Goal: Task Accomplishment & Management: Use online tool/utility

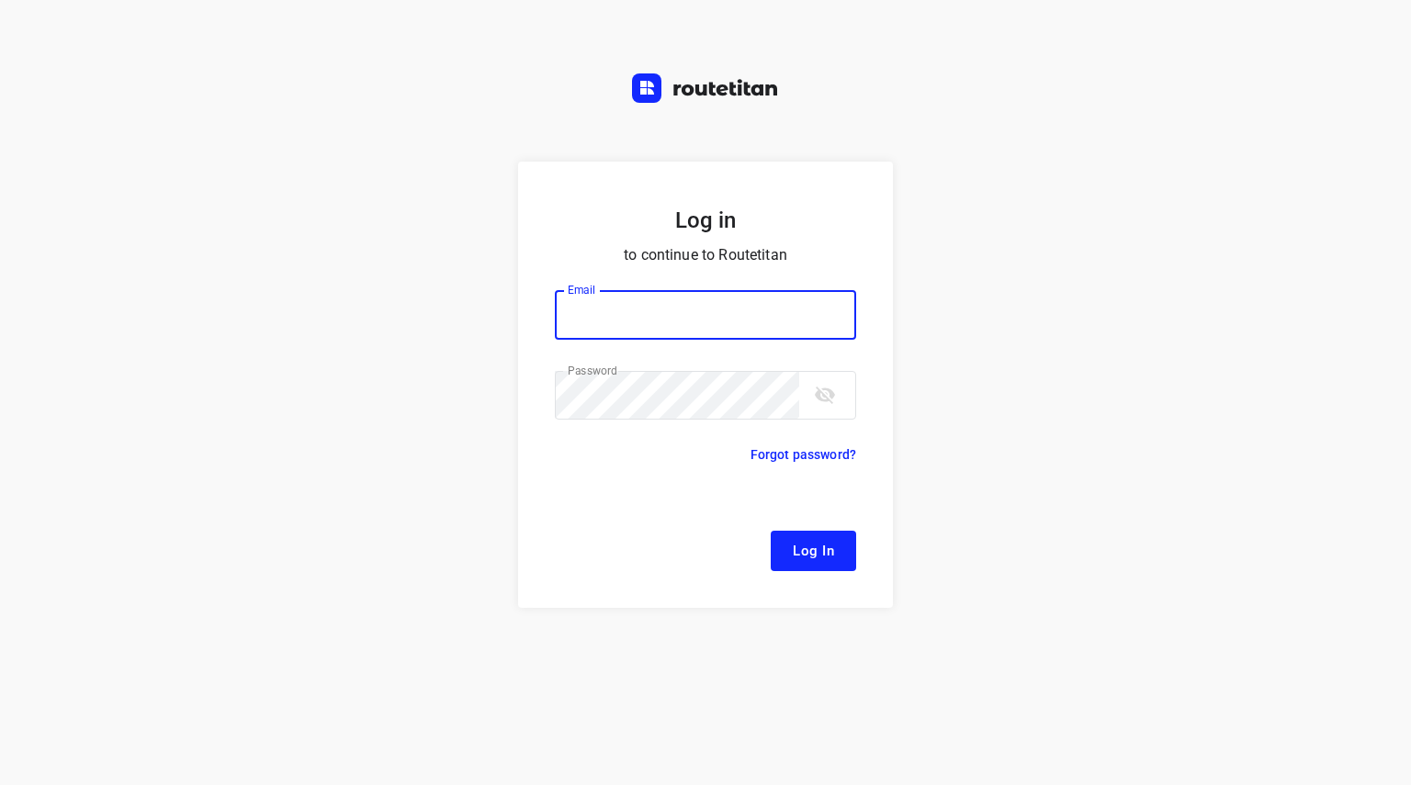
type input "[EMAIL_ADDRESS][DOMAIN_NAME]"
click at [797, 543] on span "Log In" at bounding box center [813, 551] width 41 height 24
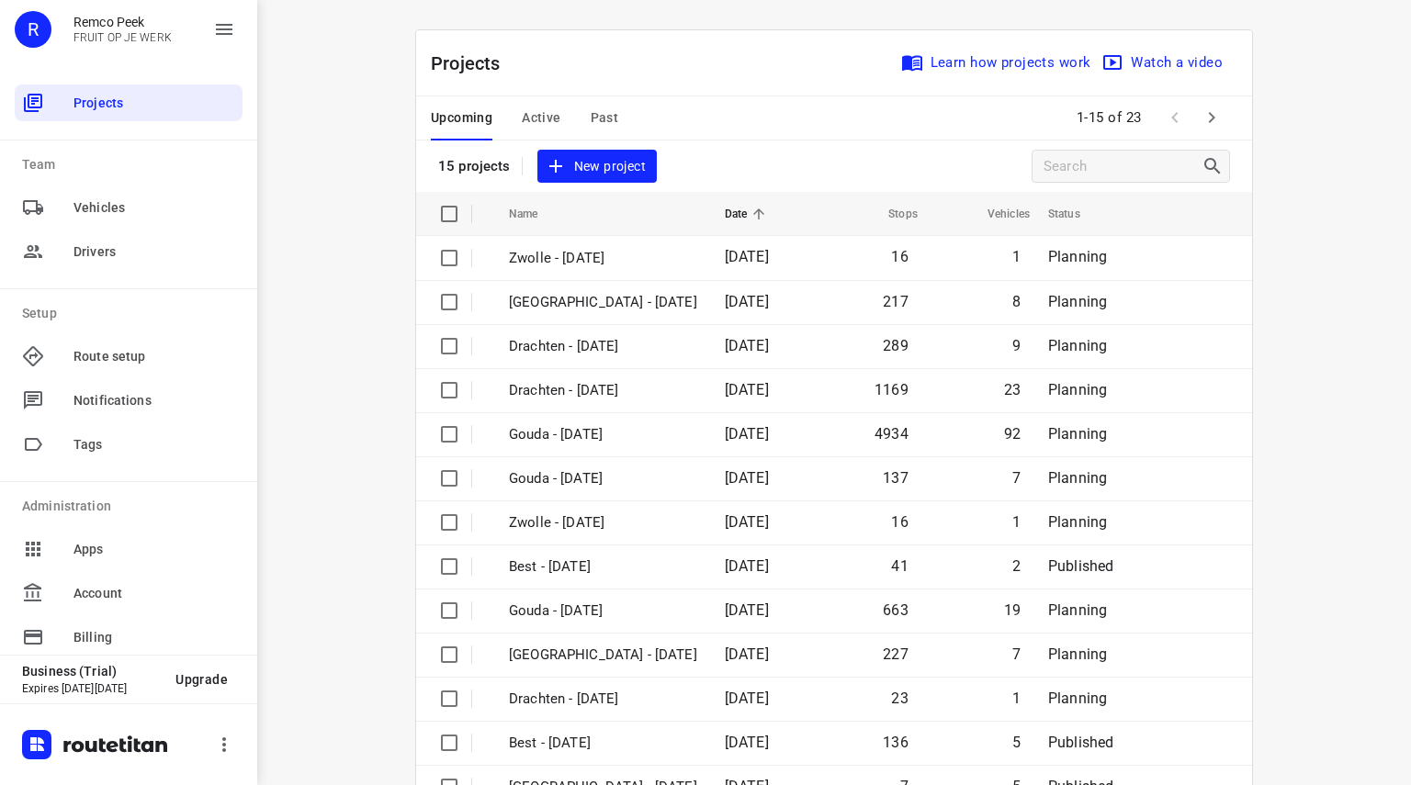
click at [539, 115] on span "Active" at bounding box center [541, 118] width 39 height 23
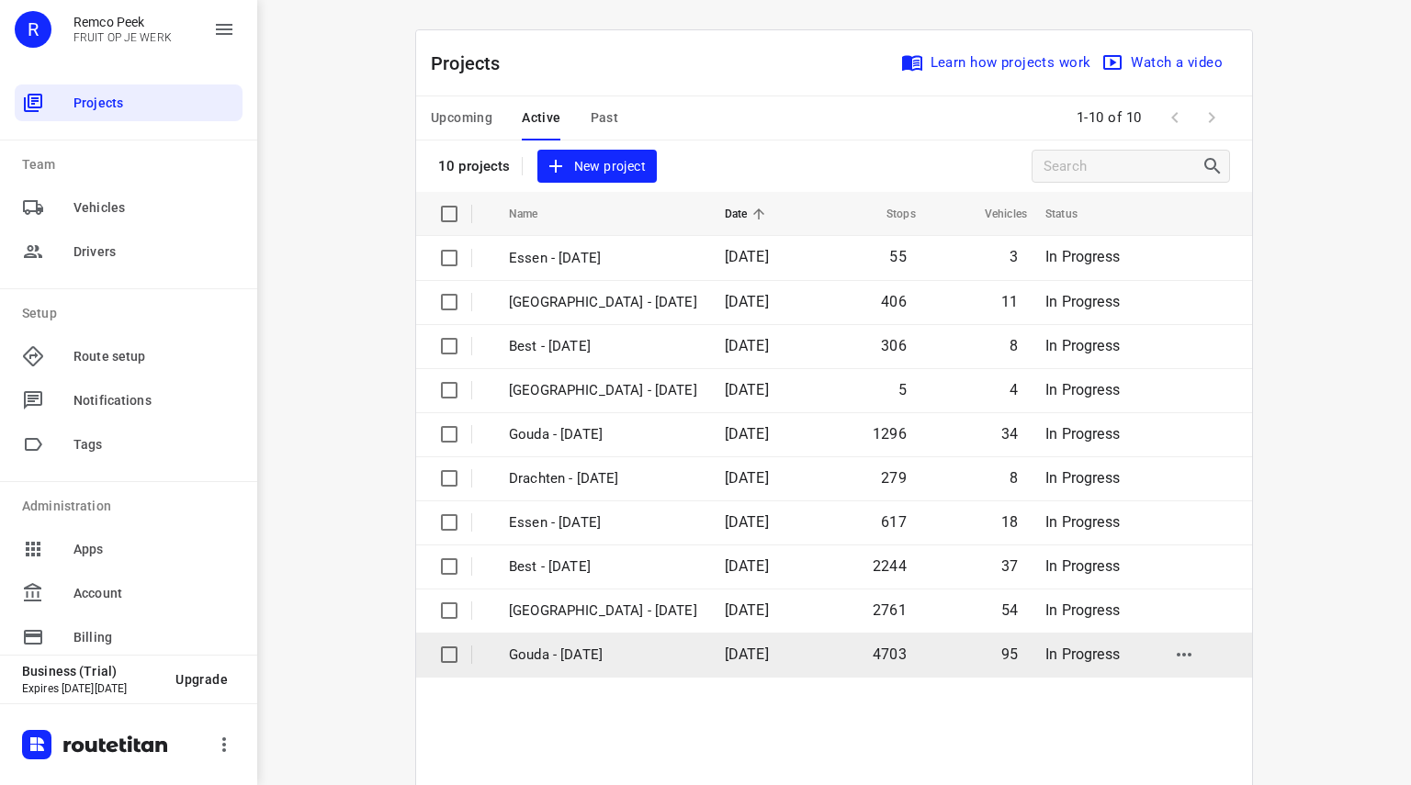
click at [551, 659] on p "Gouda - [DATE]" at bounding box center [603, 655] width 188 height 21
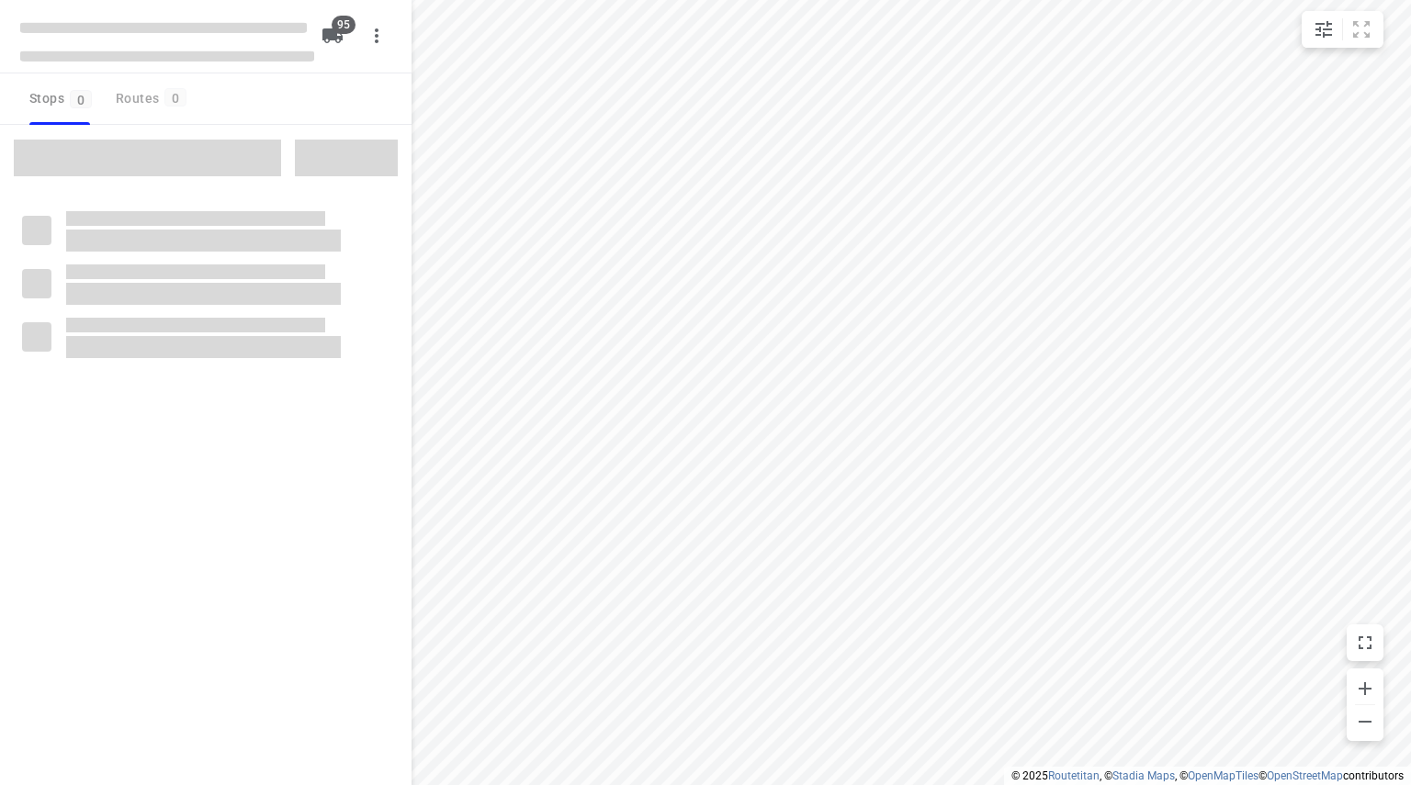
type input "distance"
checkbox input "true"
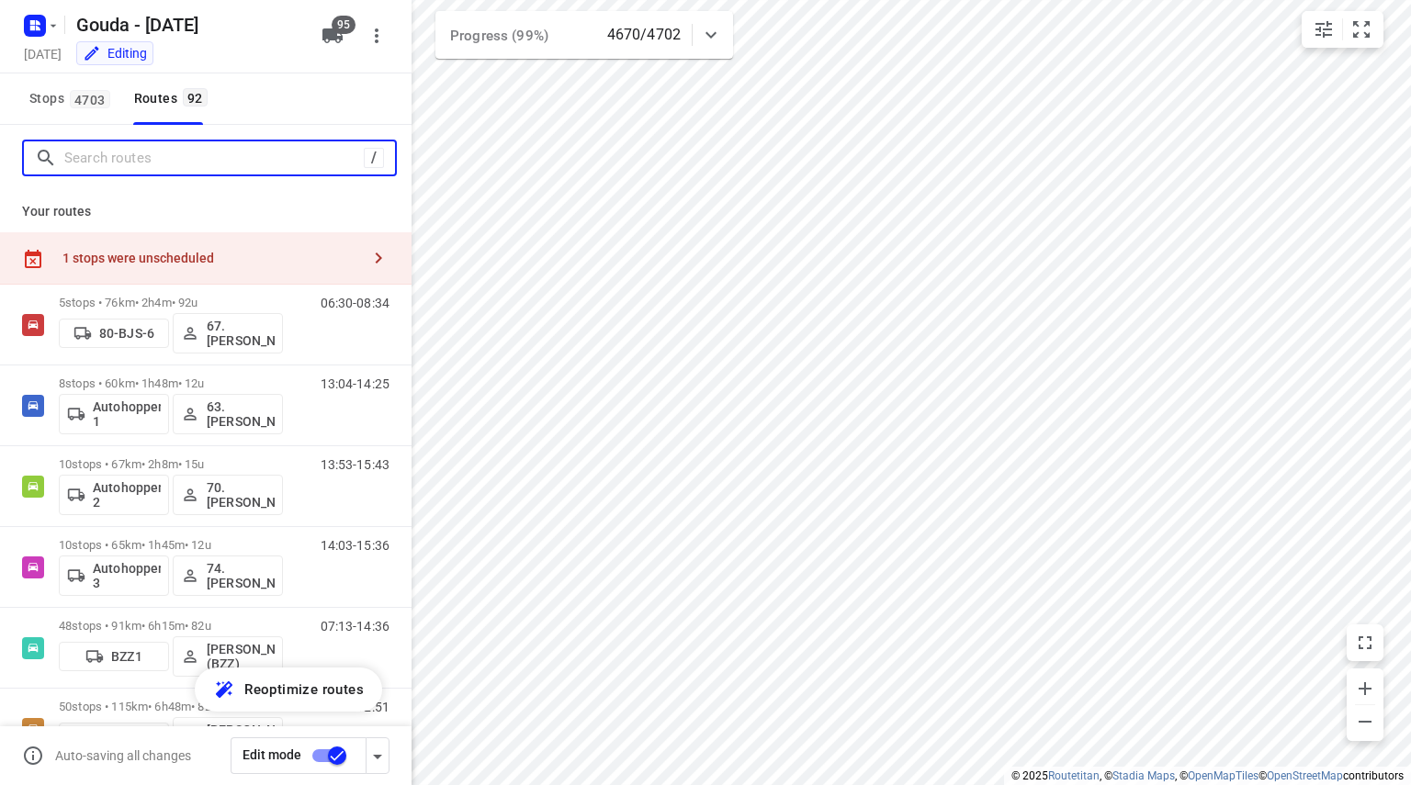
click at [290, 168] on input "Search routes" at bounding box center [213, 158] width 299 height 28
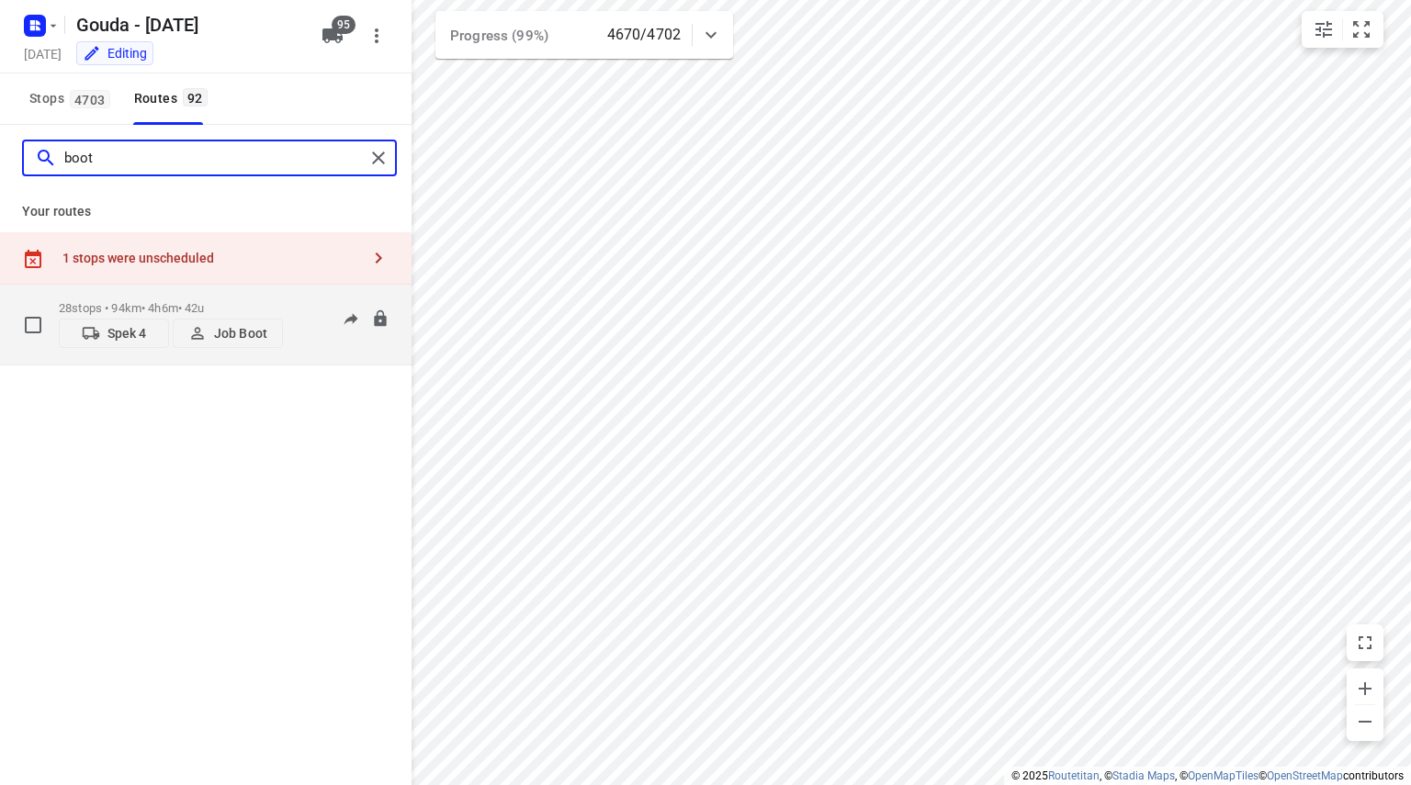
type input "boot"
click at [164, 299] on div "28 stops • 94km • 4h6m • 42u Spek 4 Job Boot" at bounding box center [171, 324] width 224 height 65
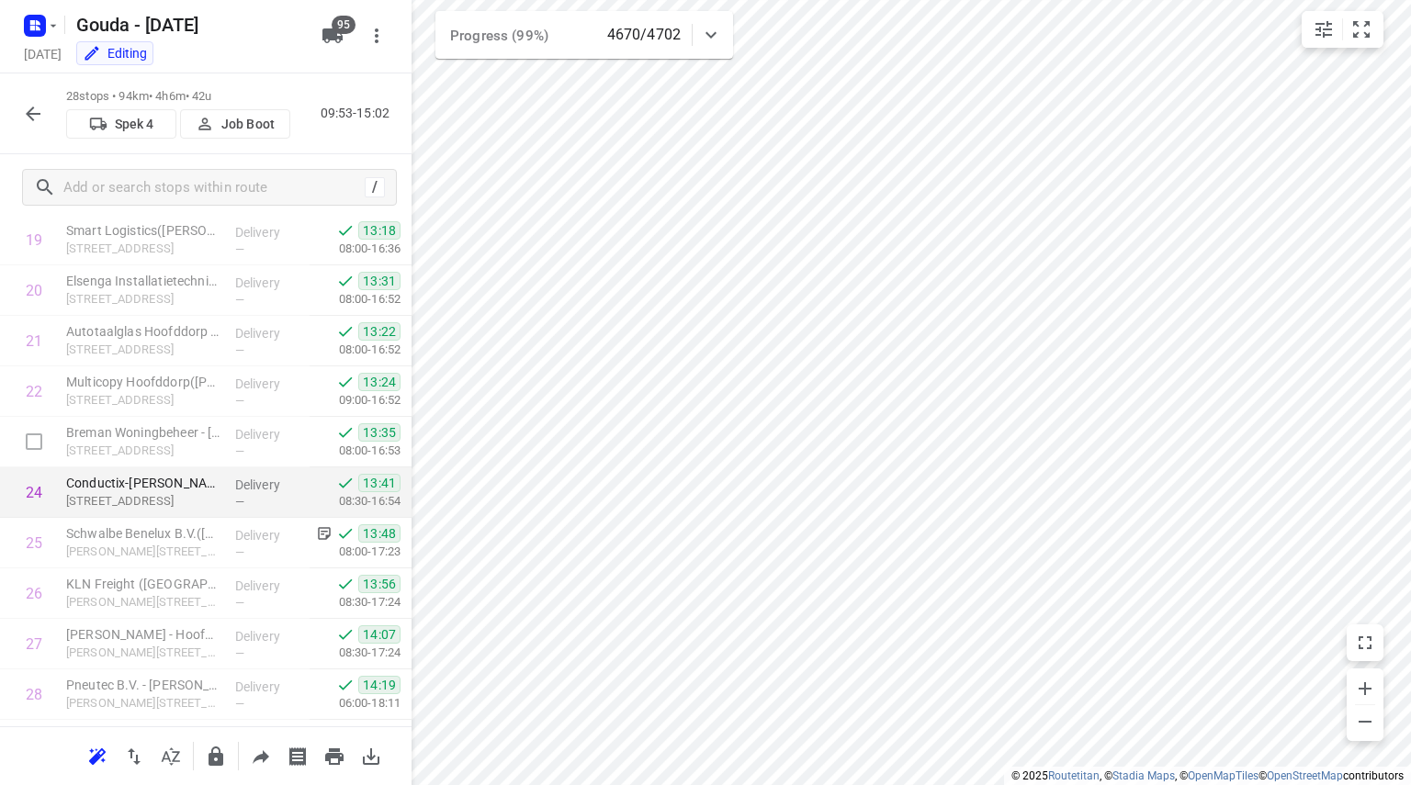
scroll to position [1102, 0]
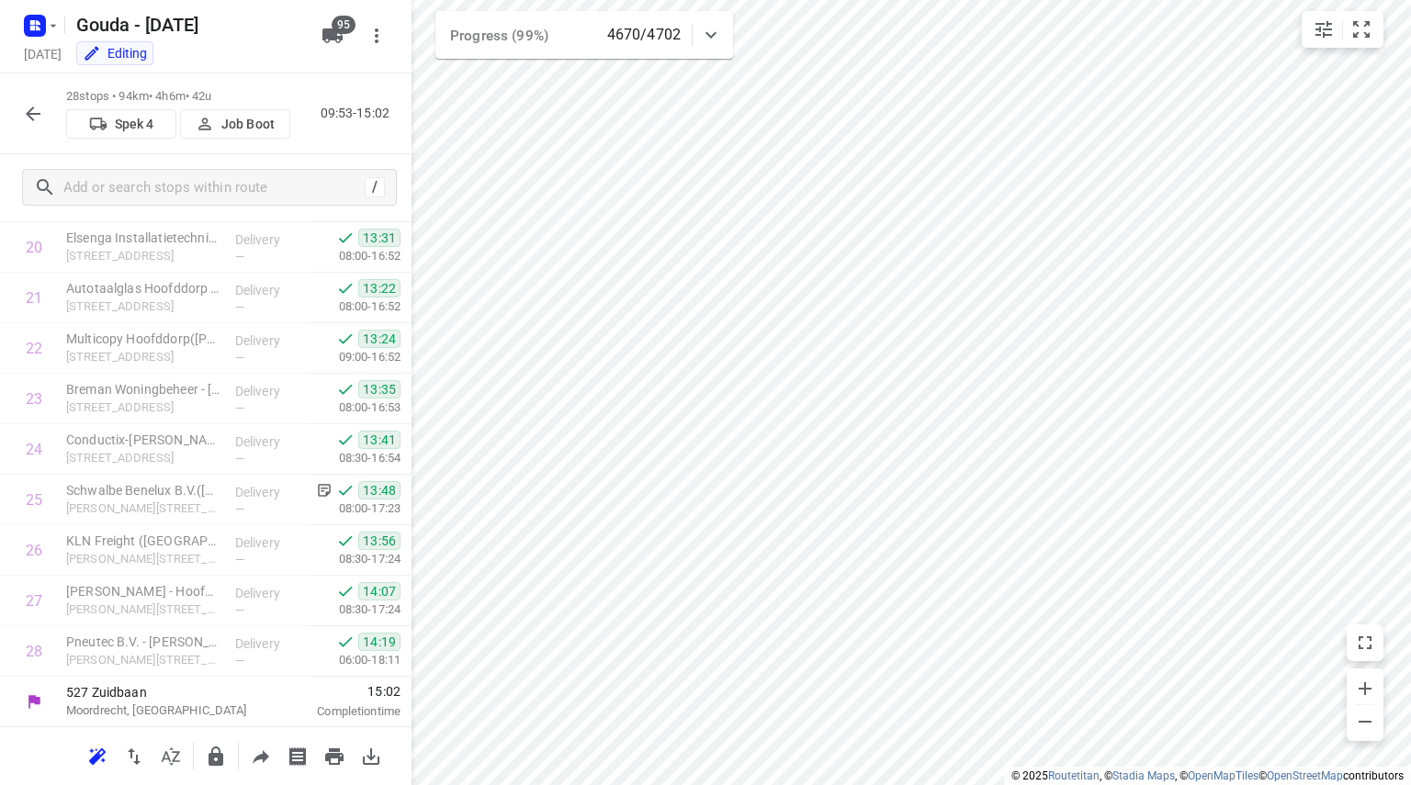
click at [331, 107] on p "09:53-15:02" at bounding box center [359, 113] width 76 height 19
click at [351, 100] on div "28 stops • 94km • 4h6m • 42u Spek 4 Job Boot 09:53-15:02" at bounding box center [206, 113] width 412 height 81
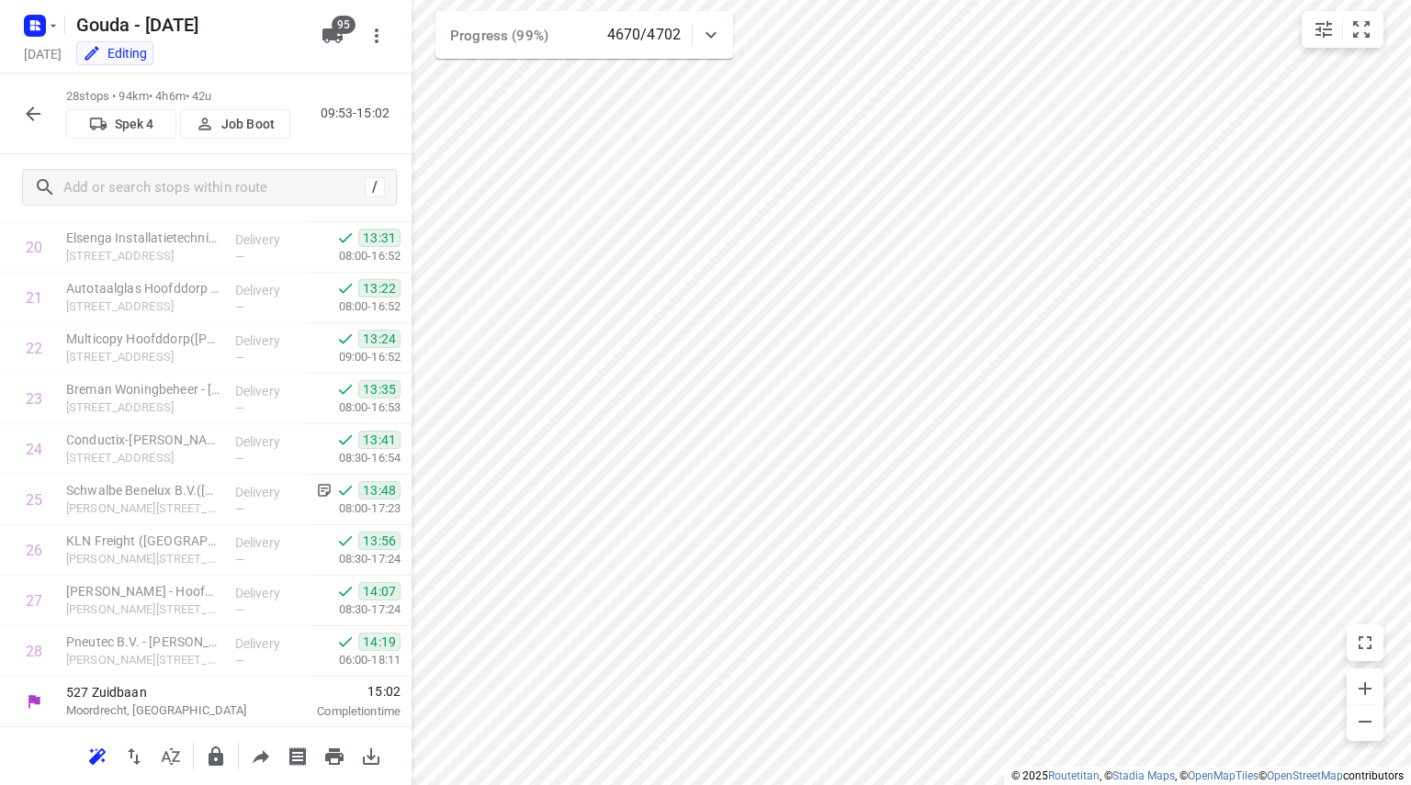
click at [43, 110] on icon "button" at bounding box center [33, 114] width 22 height 22
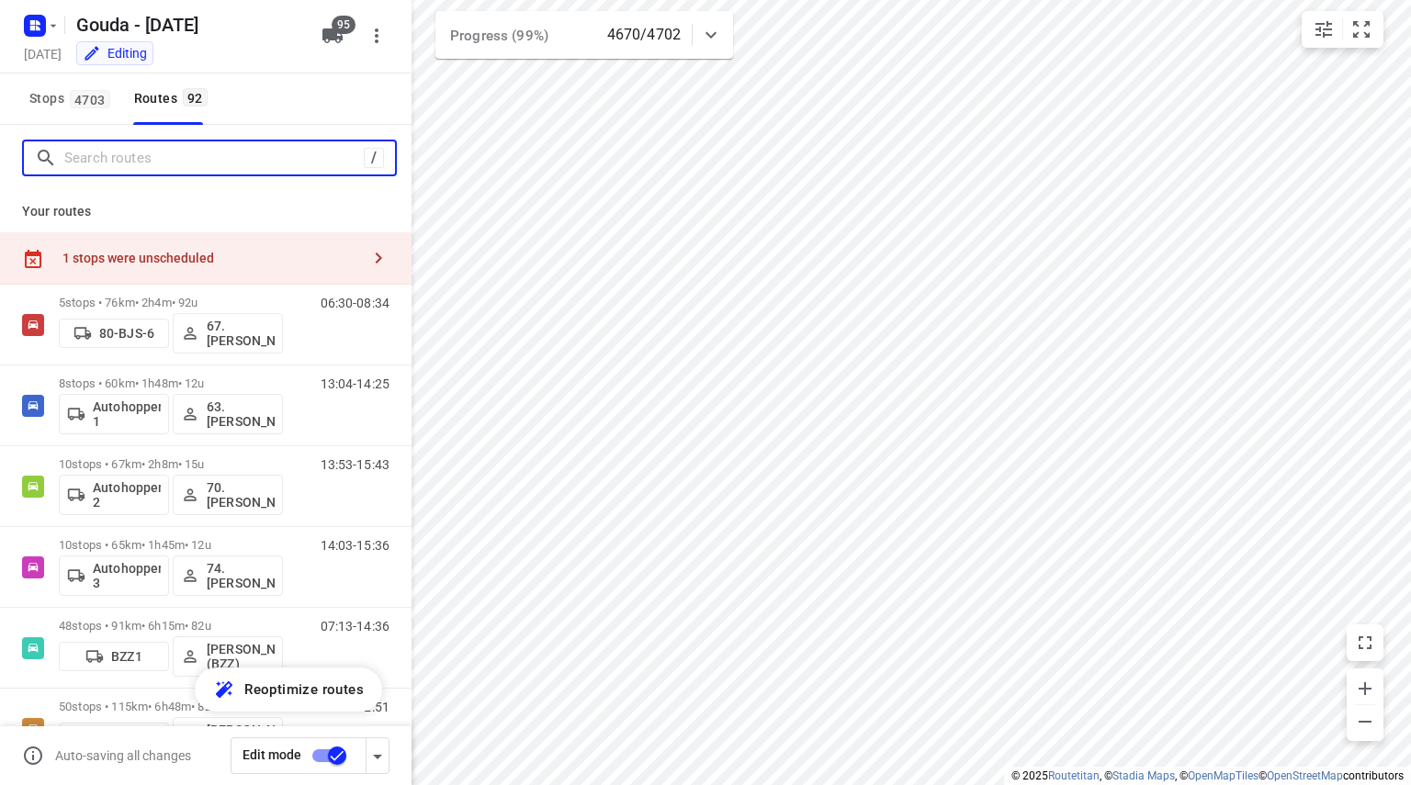
click at [160, 161] on input "Search routes" at bounding box center [213, 158] width 299 height 28
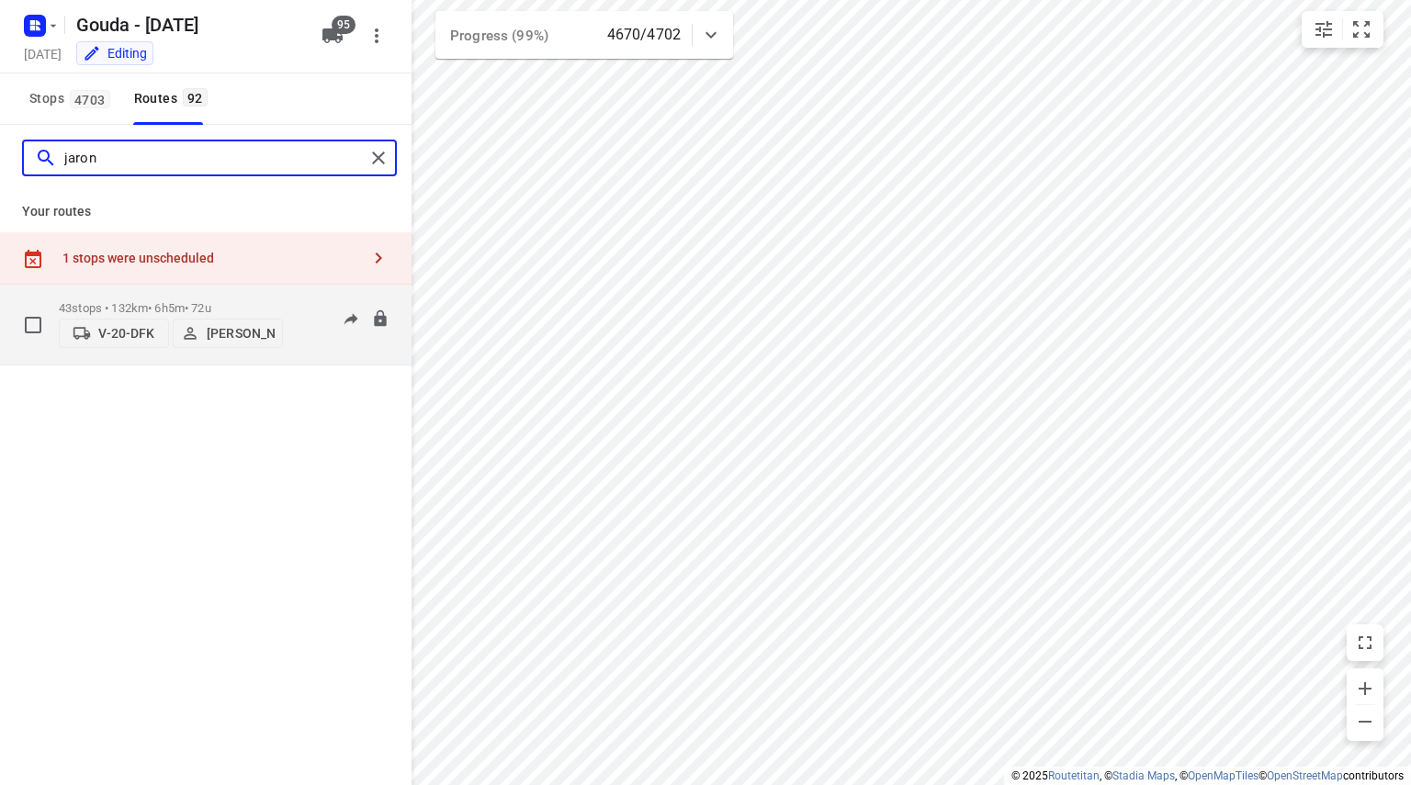
type input "jaron"
click at [186, 308] on p "43 stops • 132km • 6h5m • 72u" at bounding box center [171, 308] width 224 height 14
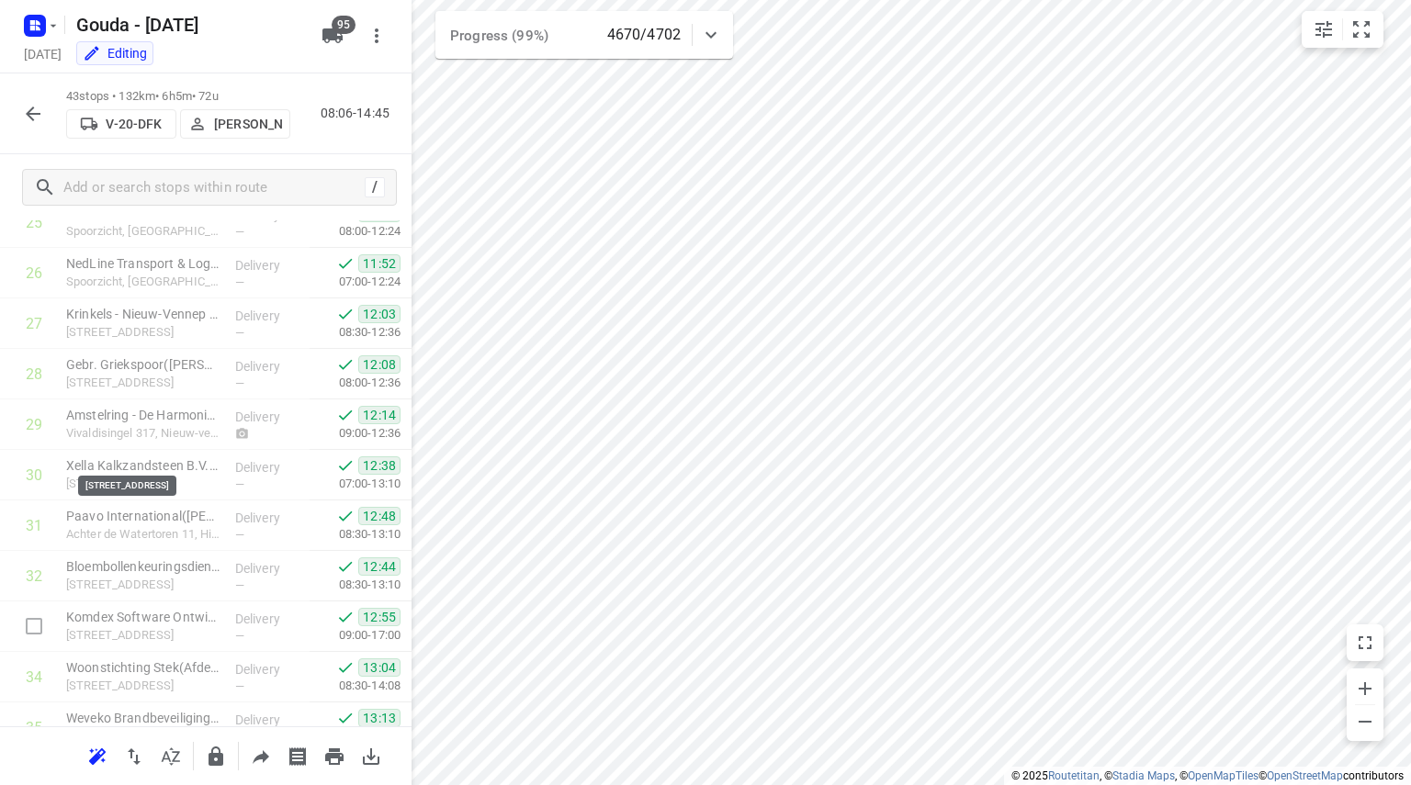
scroll to position [1860, 0]
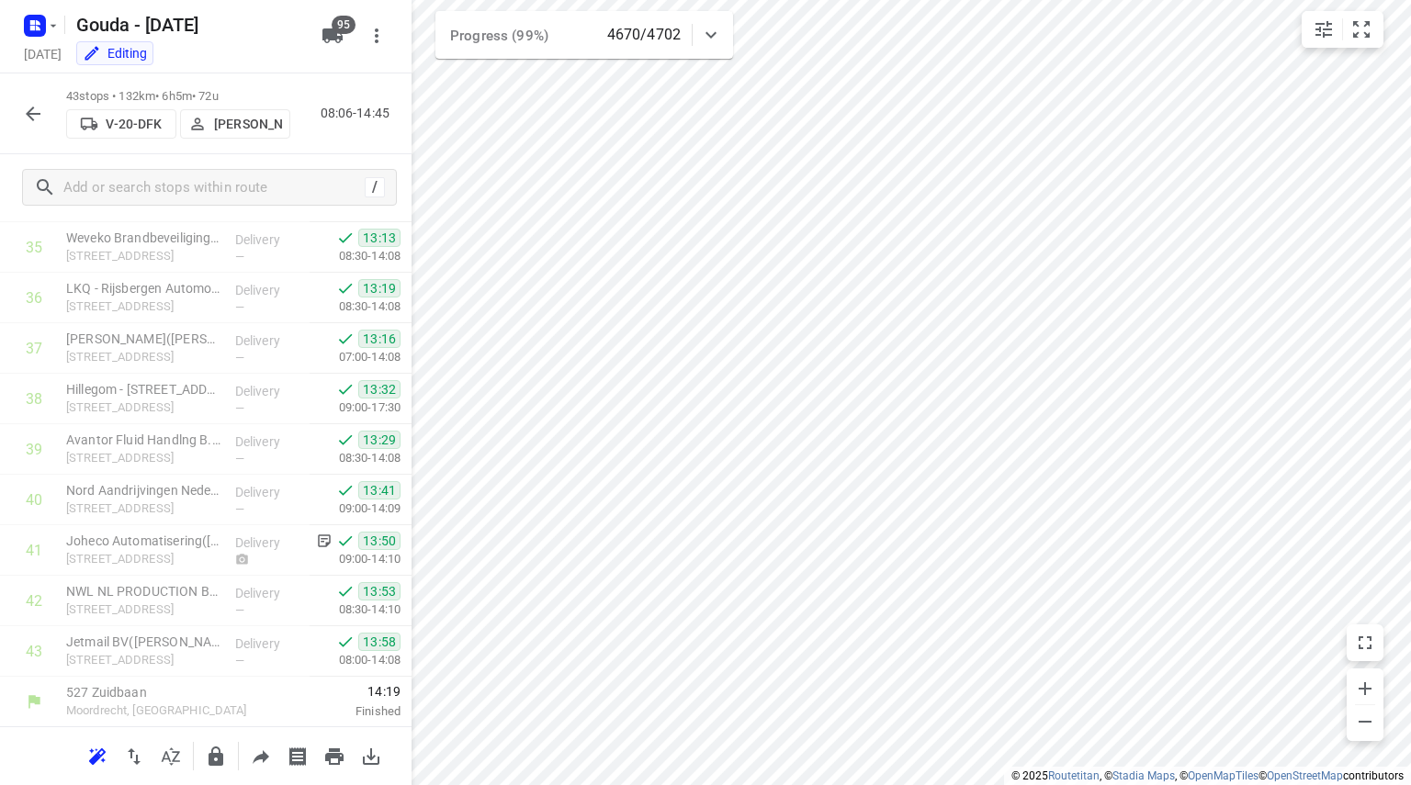
click at [35, 109] on icon "button" at bounding box center [33, 114] width 22 height 22
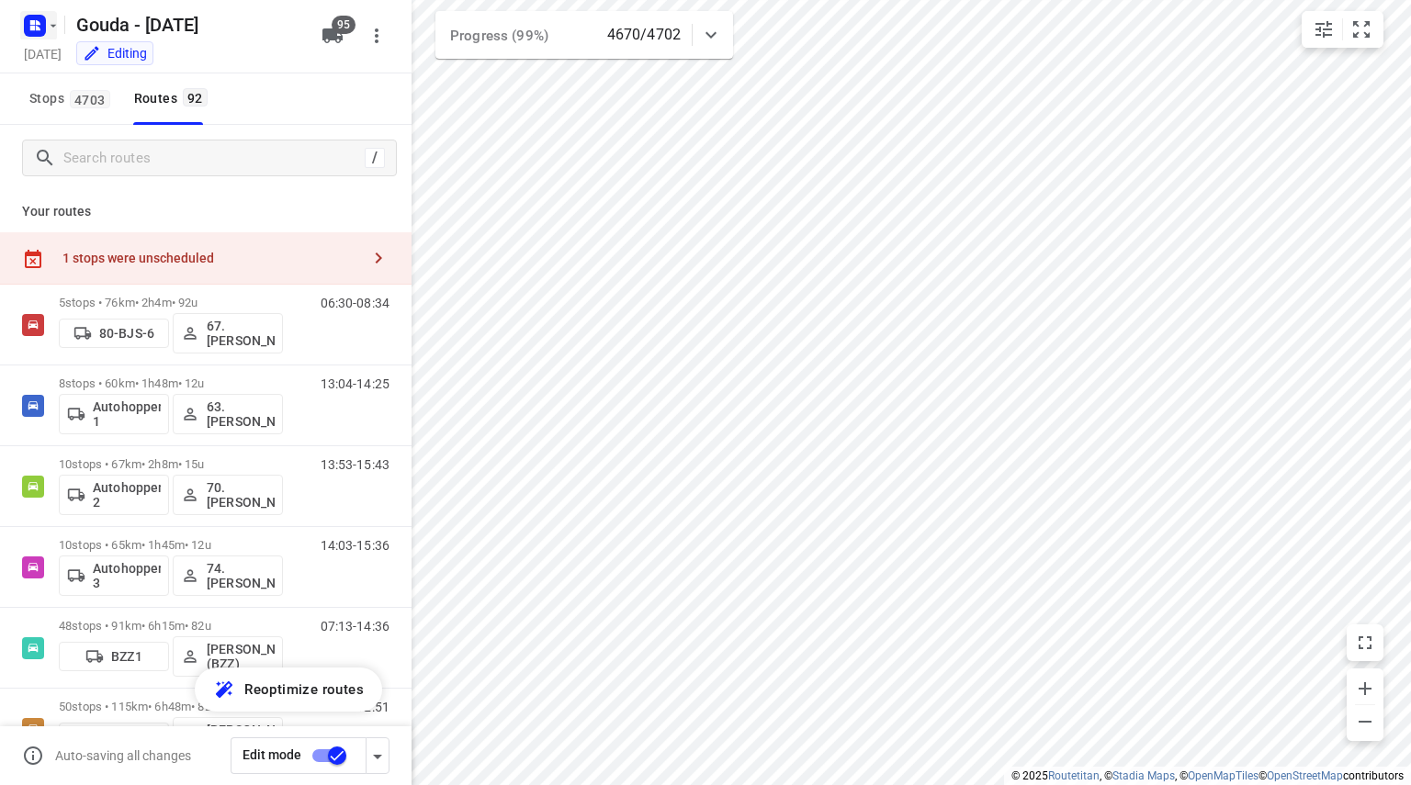
click at [40, 21] on rect "button" at bounding box center [35, 26] width 22 height 22
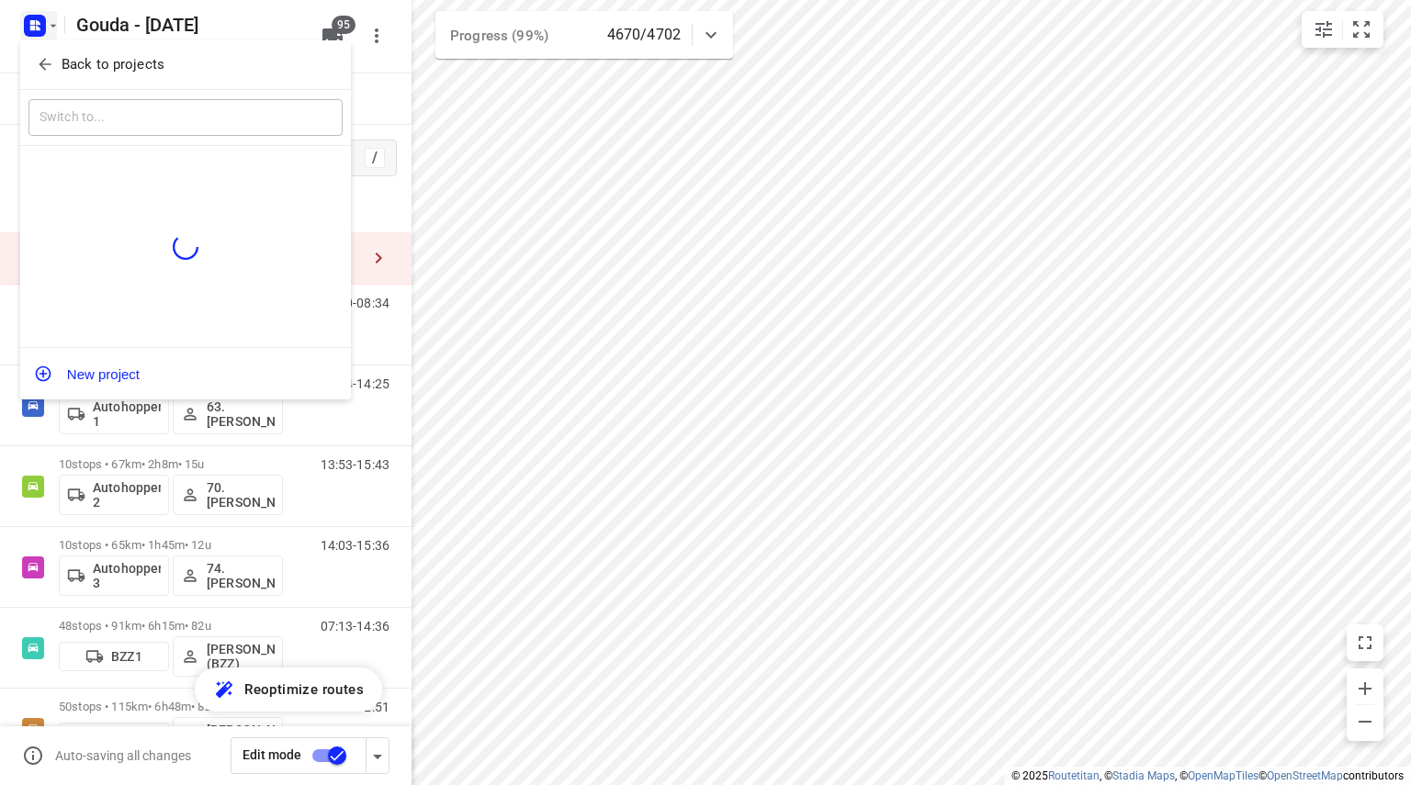
click at [45, 83] on div "Back to projects" at bounding box center [185, 65] width 331 height 50
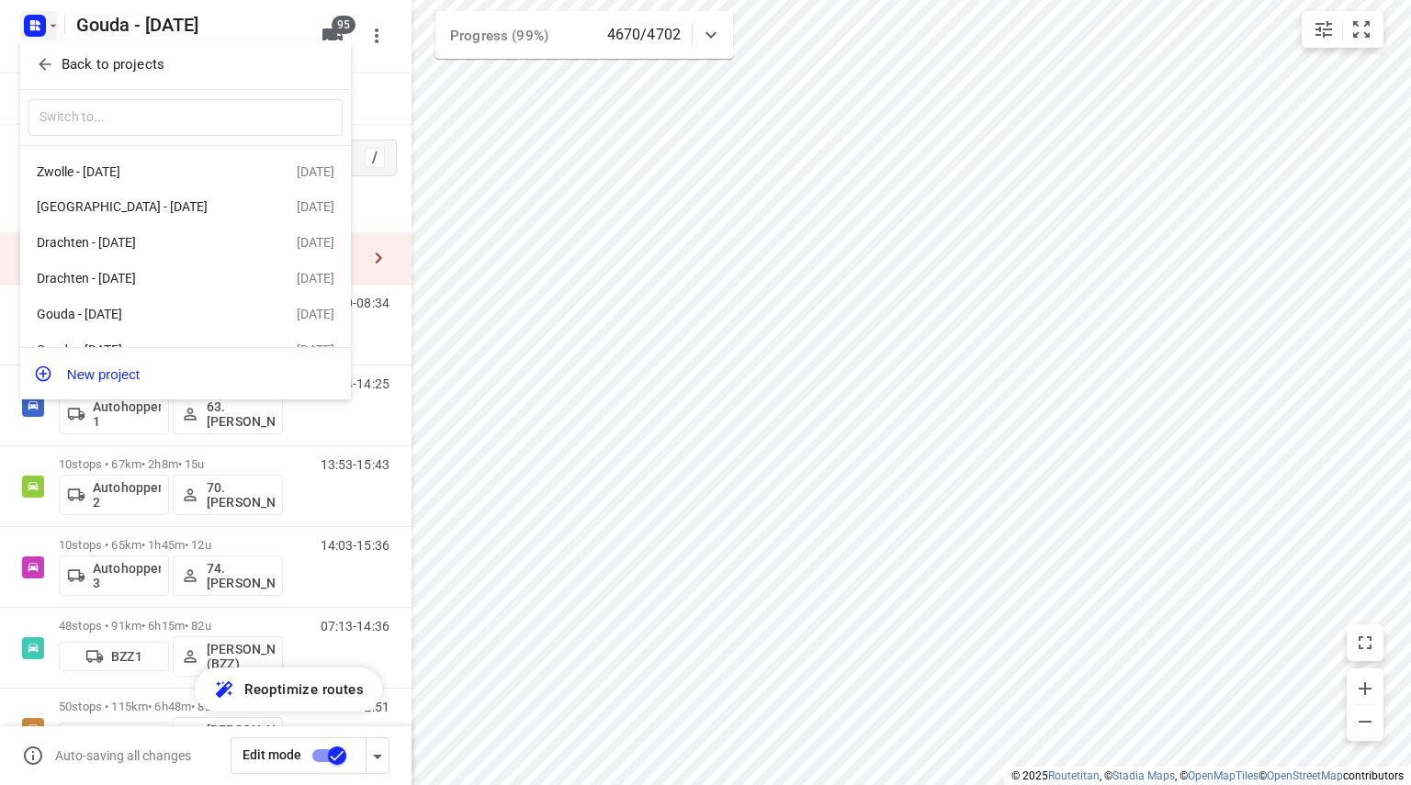
click at [48, 61] on icon "button" at bounding box center [45, 64] width 18 height 18
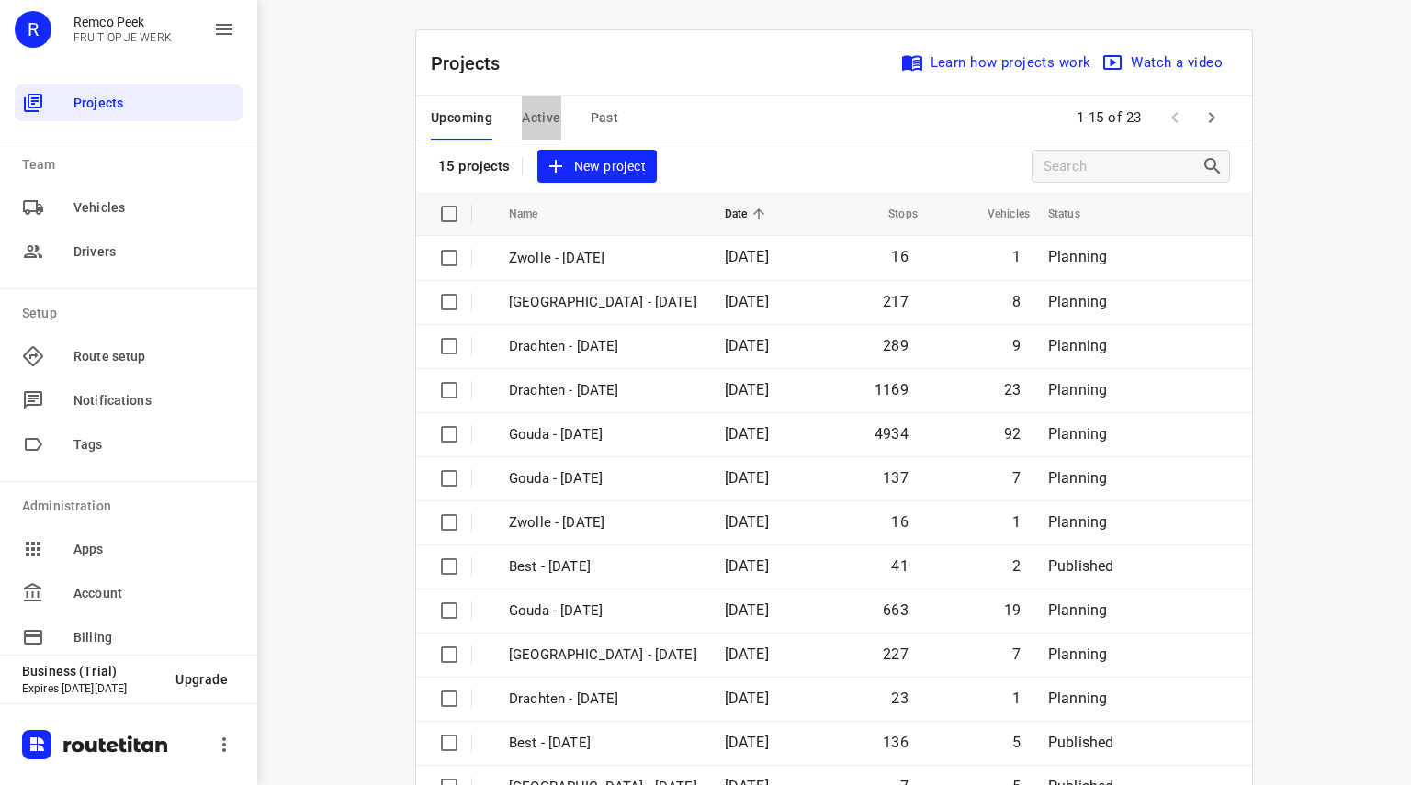
click at [546, 115] on span "Active" at bounding box center [541, 118] width 39 height 23
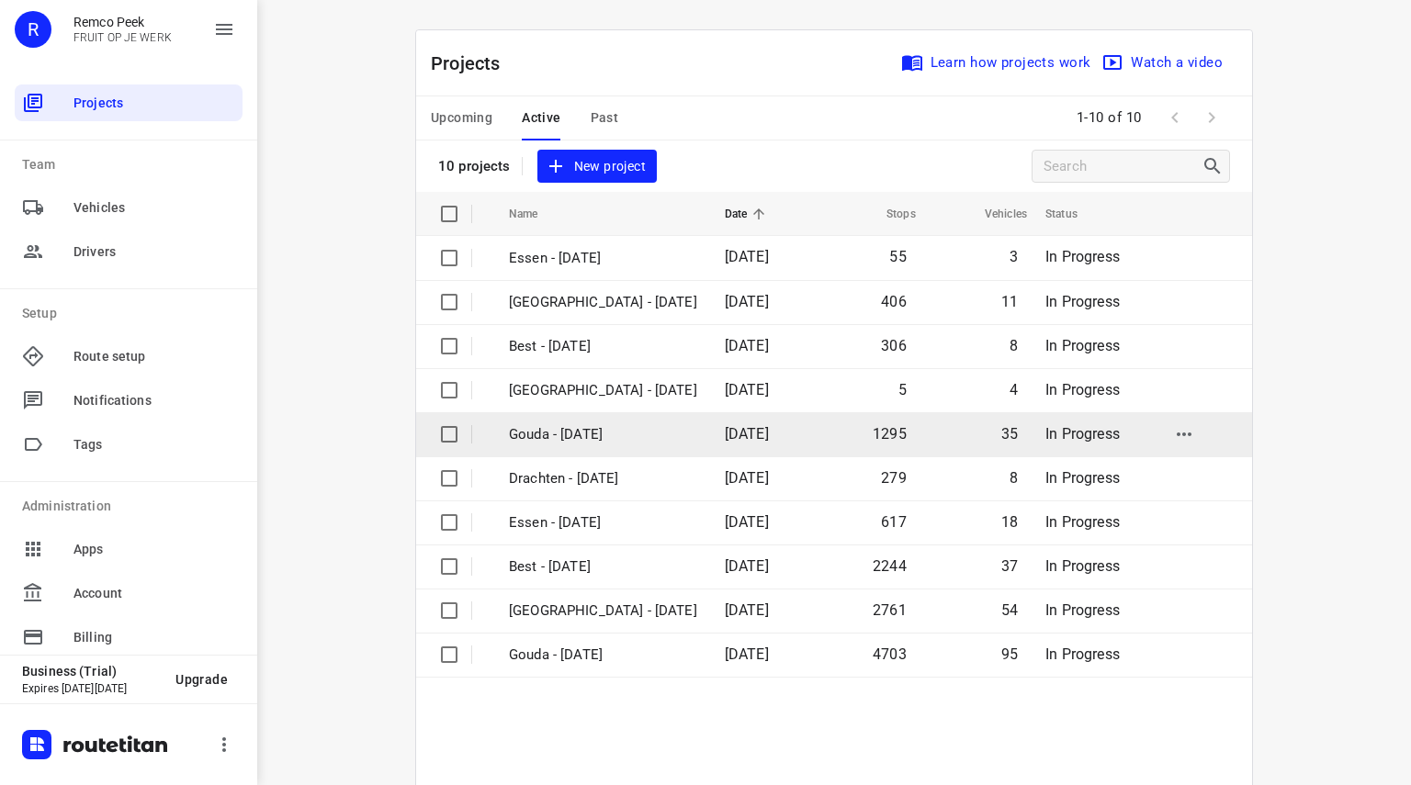
click at [553, 431] on p "Gouda - [DATE]" at bounding box center [603, 434] width 188 height 21
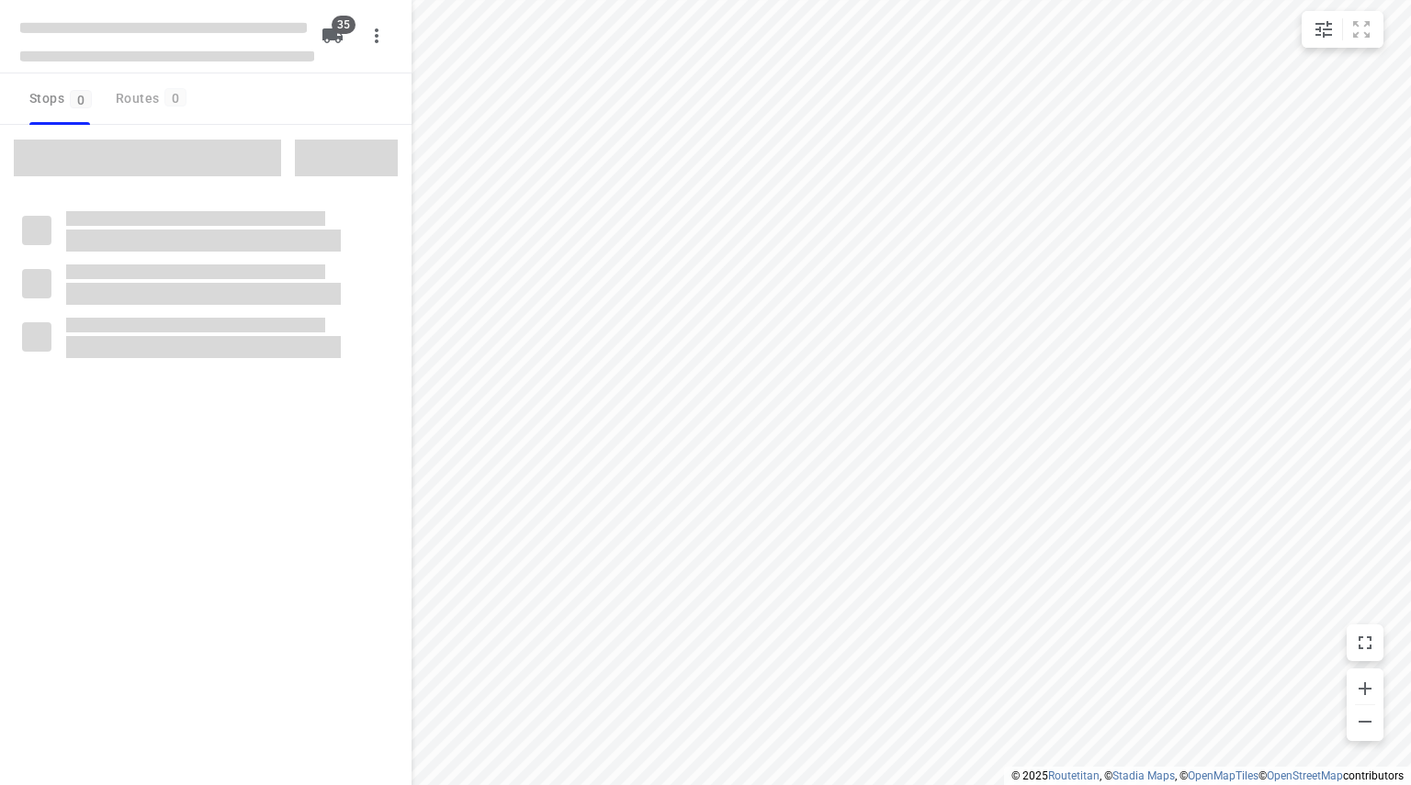
type input "distance"
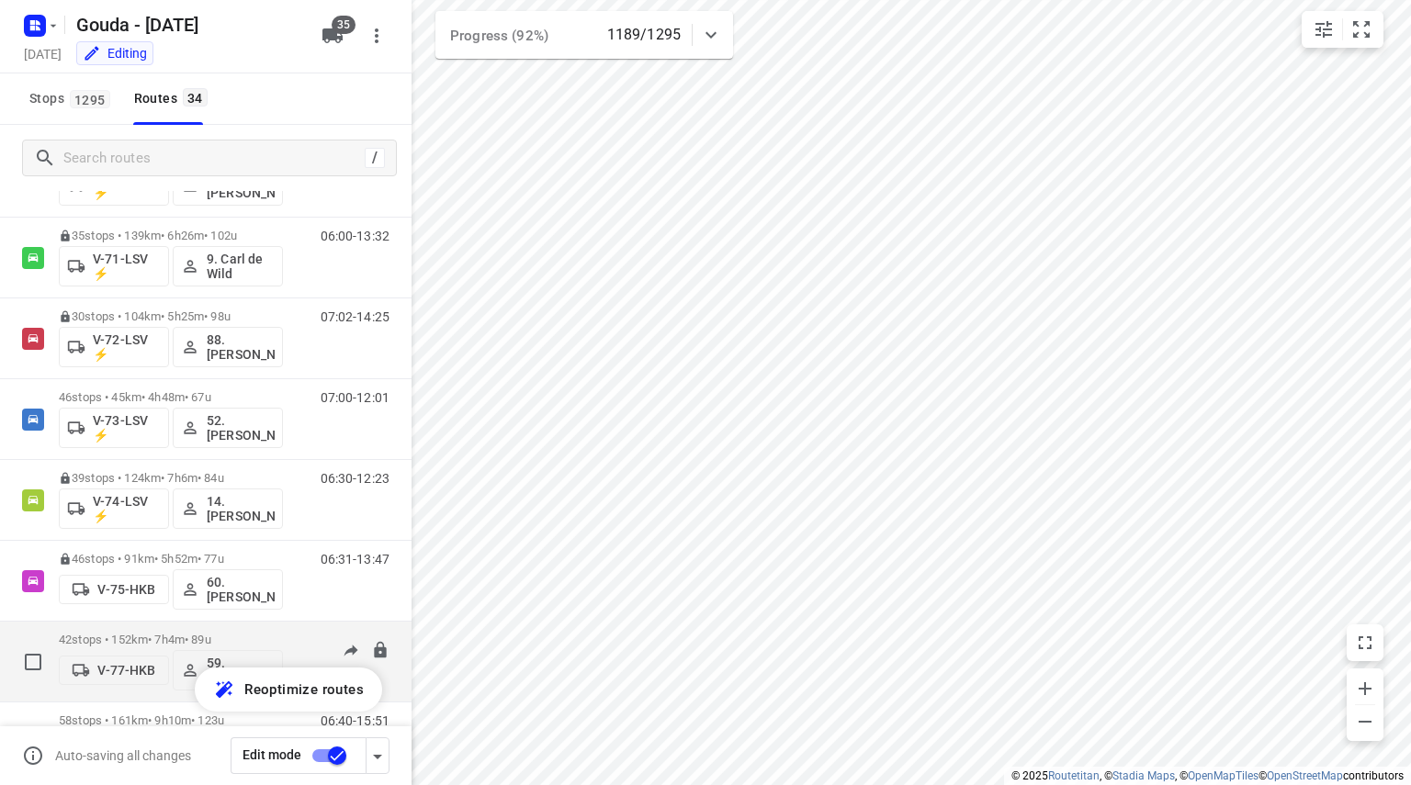
scroll to position [2272, 0]
